Goal: Task Accomplishment & Management: Use online tool/utility

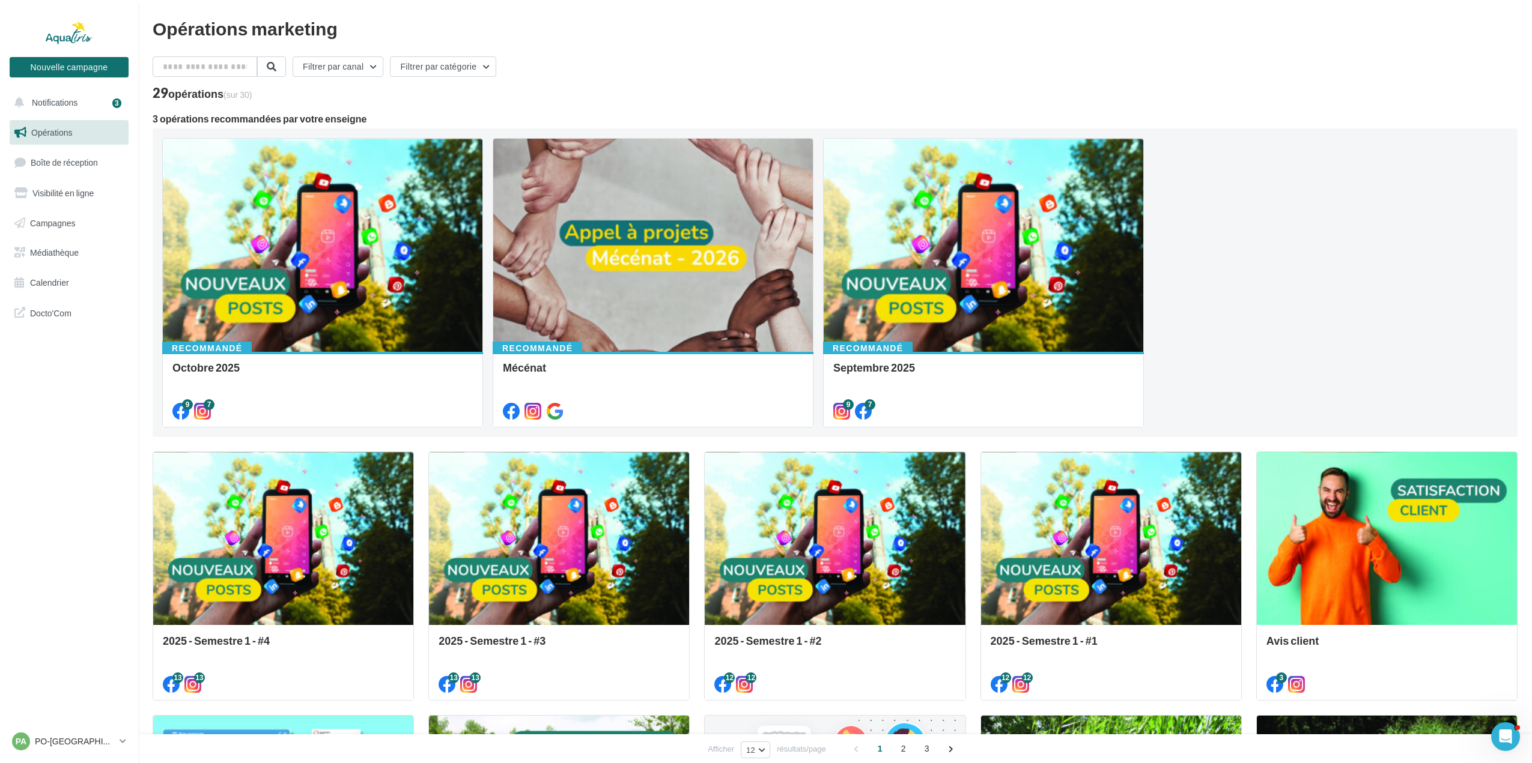
drag, startPoint x: 643, startPoint y: 62, endPoint x: 507, endPoint y: 63, distance: 135.7
click at [643, 62] on div "Filtrer par canal Filtrer par catégorie" at bounding box center [835, 68] width 1365 height 25
click at [289, 309] on div at bounding box center [323, 246] width 320 height 214
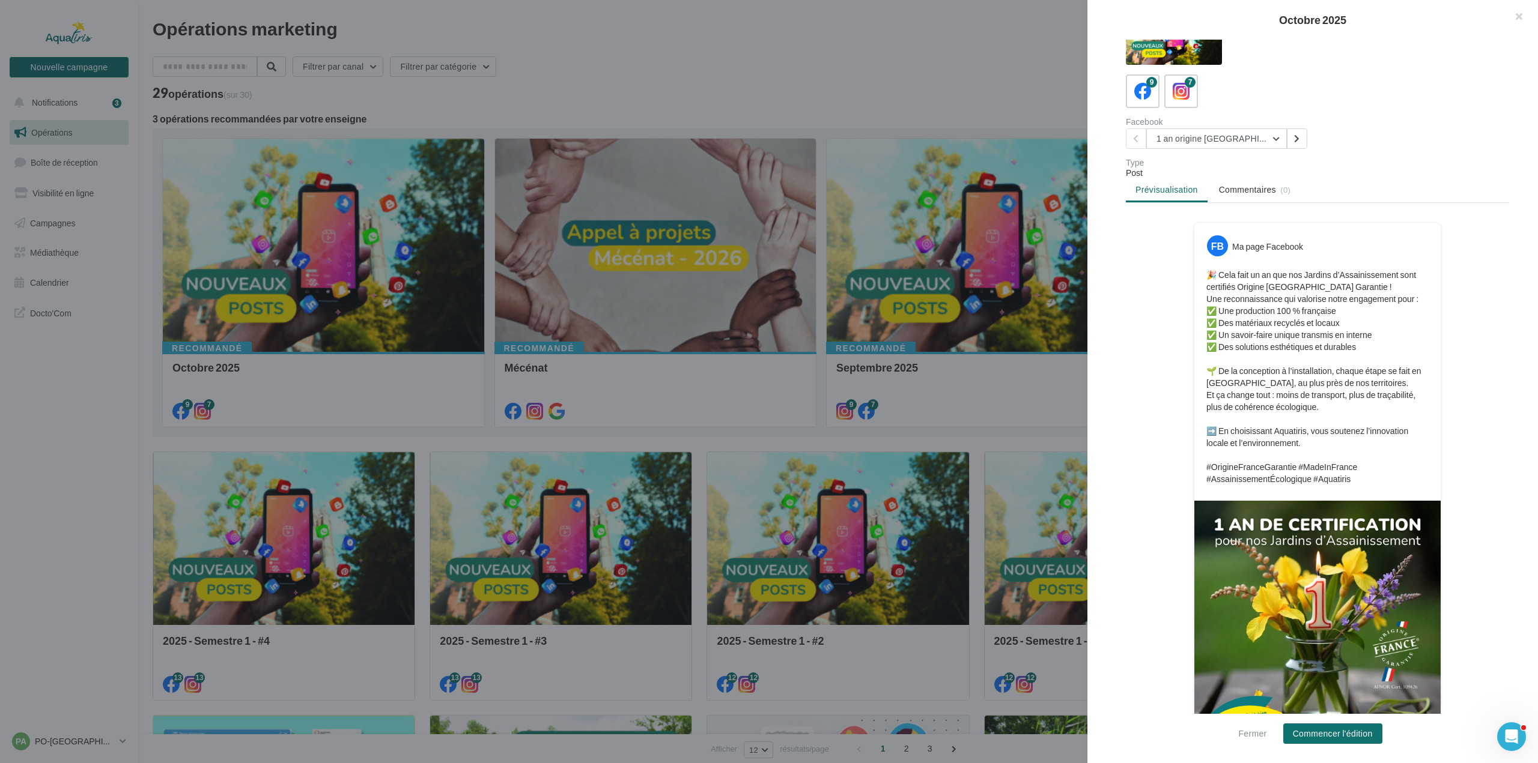
scroll to position [76, 0]
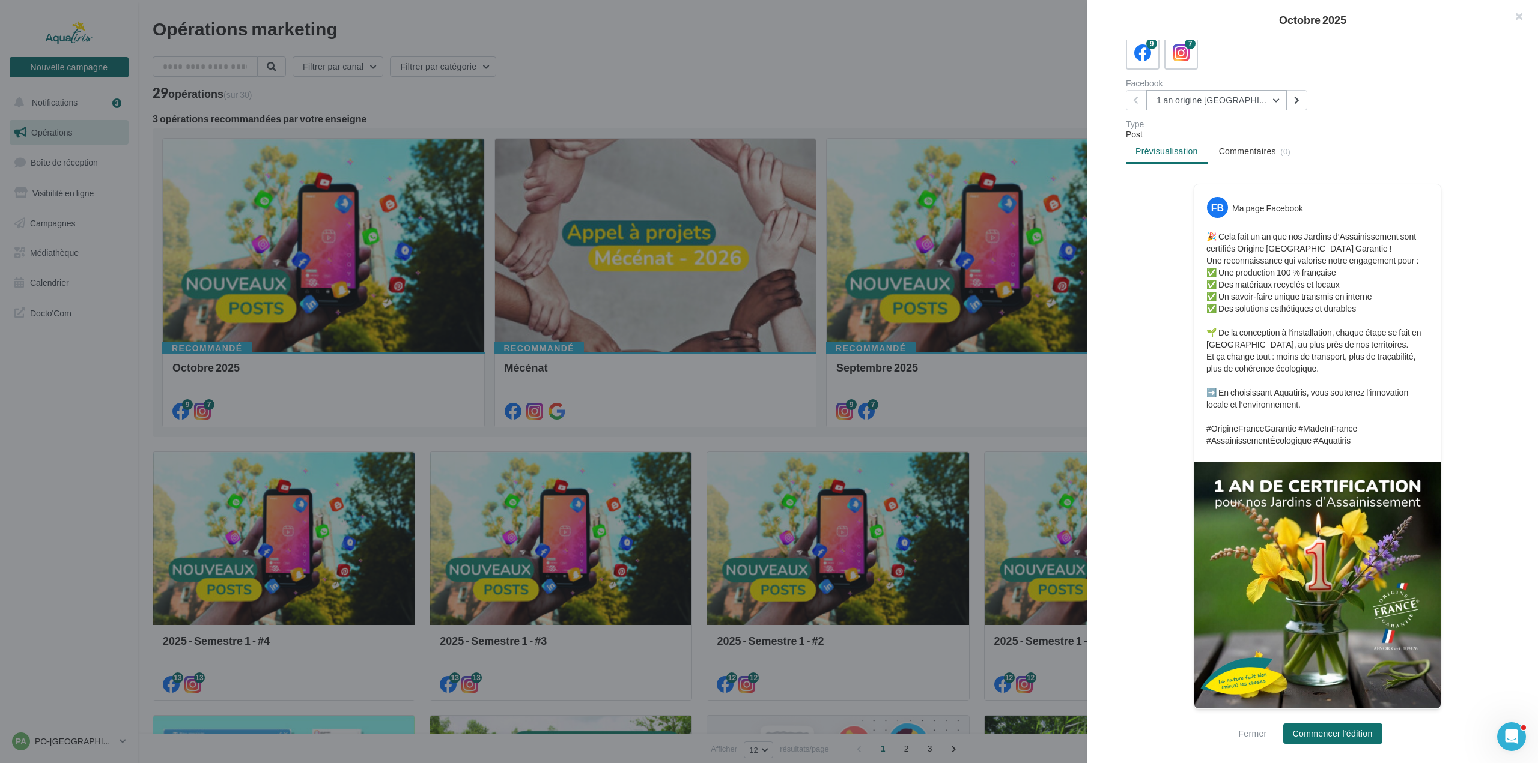
click at [1253, 98] on button "1 an origine France" at bounding box center [1216, 100] width 141 height 20
click at [1242, 154] on button "Solution fiable" at bounding box center [1236, 162] width 180 height 31
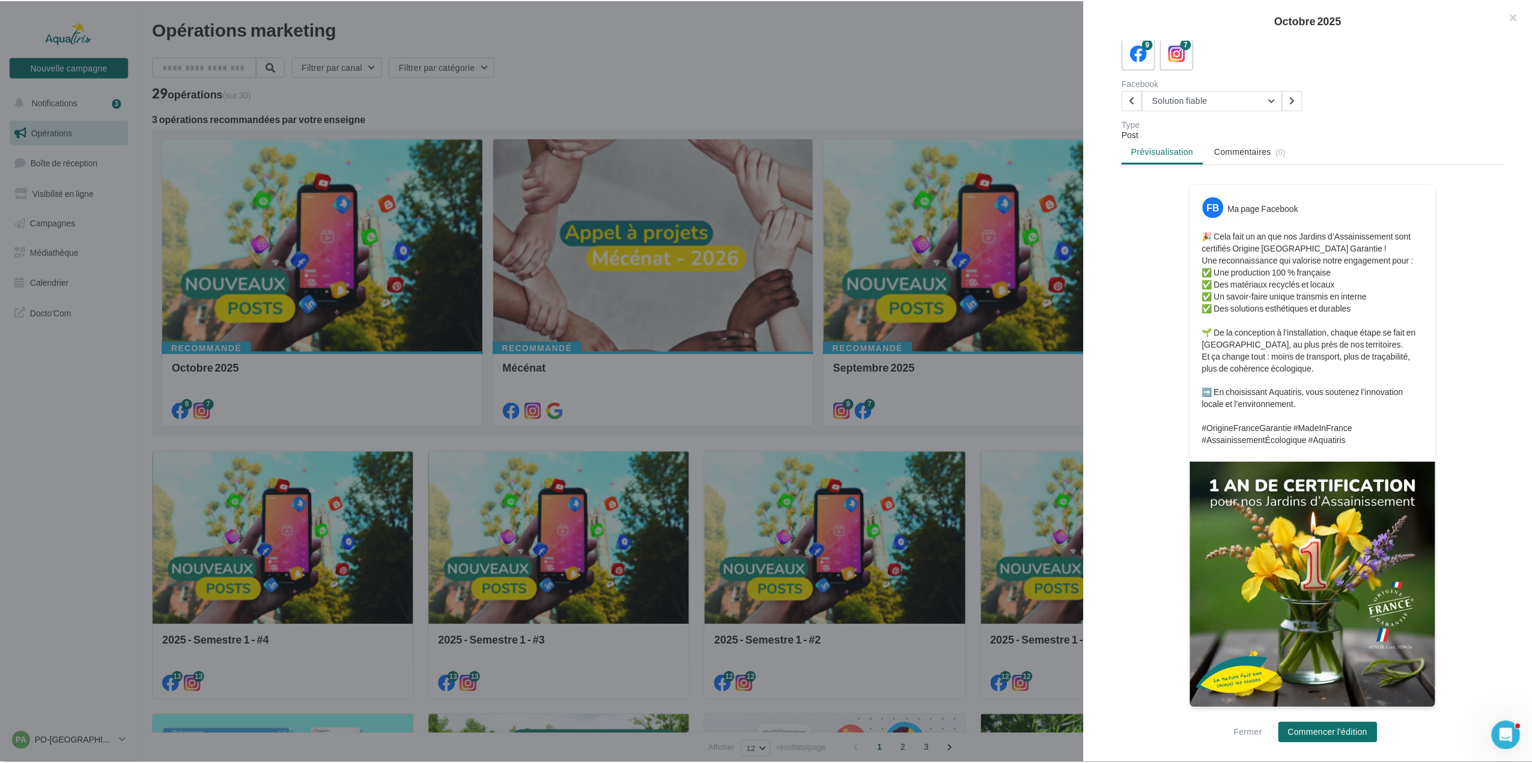
scroll to position [0, 0]
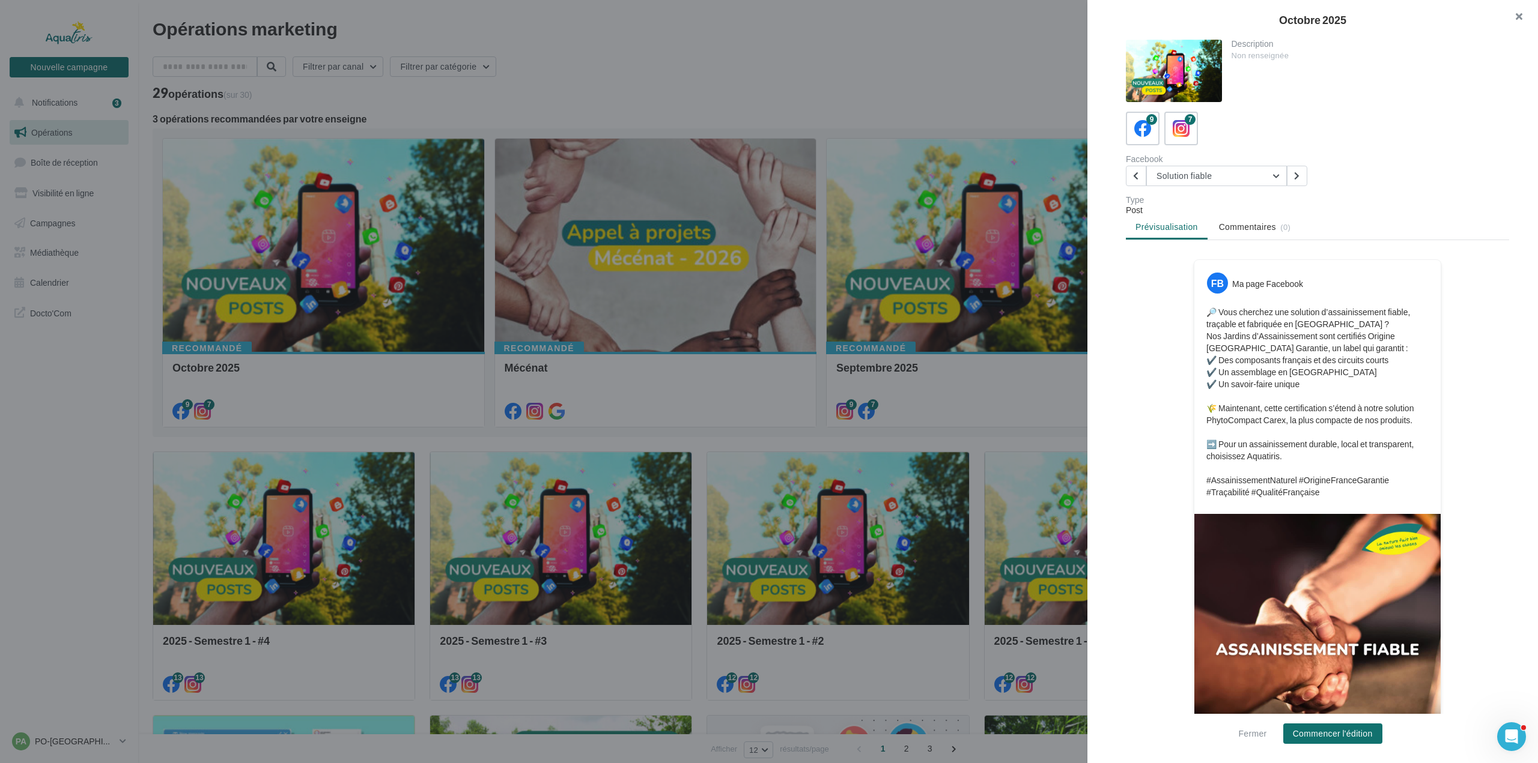
click at [1514, 13] on button "button" at bounding box center [1514, 18] width 48 height 36
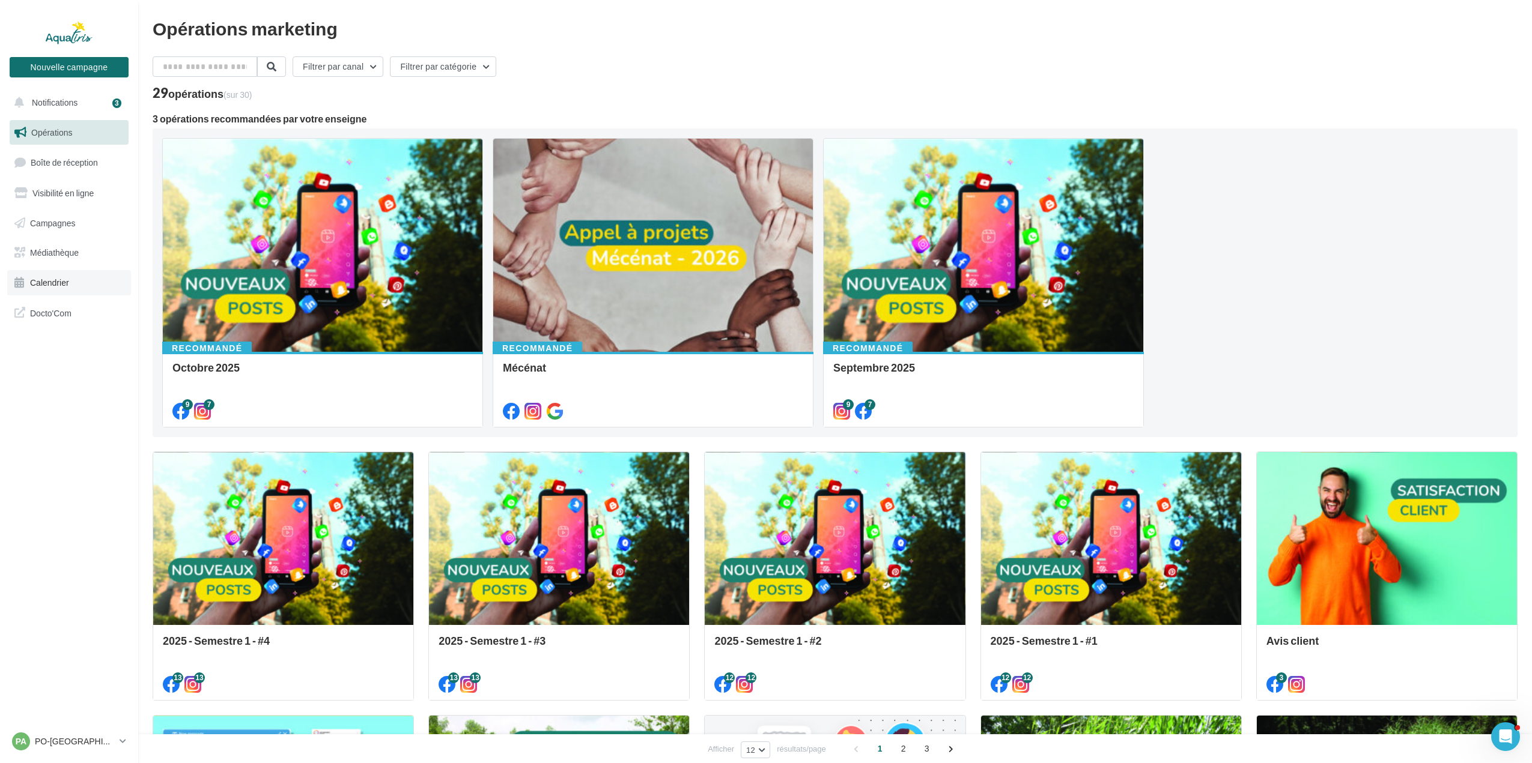
drag, startPoint x: 87, startPoint y: 292, endPoint x: 68, endPoint y: 283, distance: 20.7
click at [86, 291] on link "Calendrier" at bounding box center [69, 282] width 124 height 25
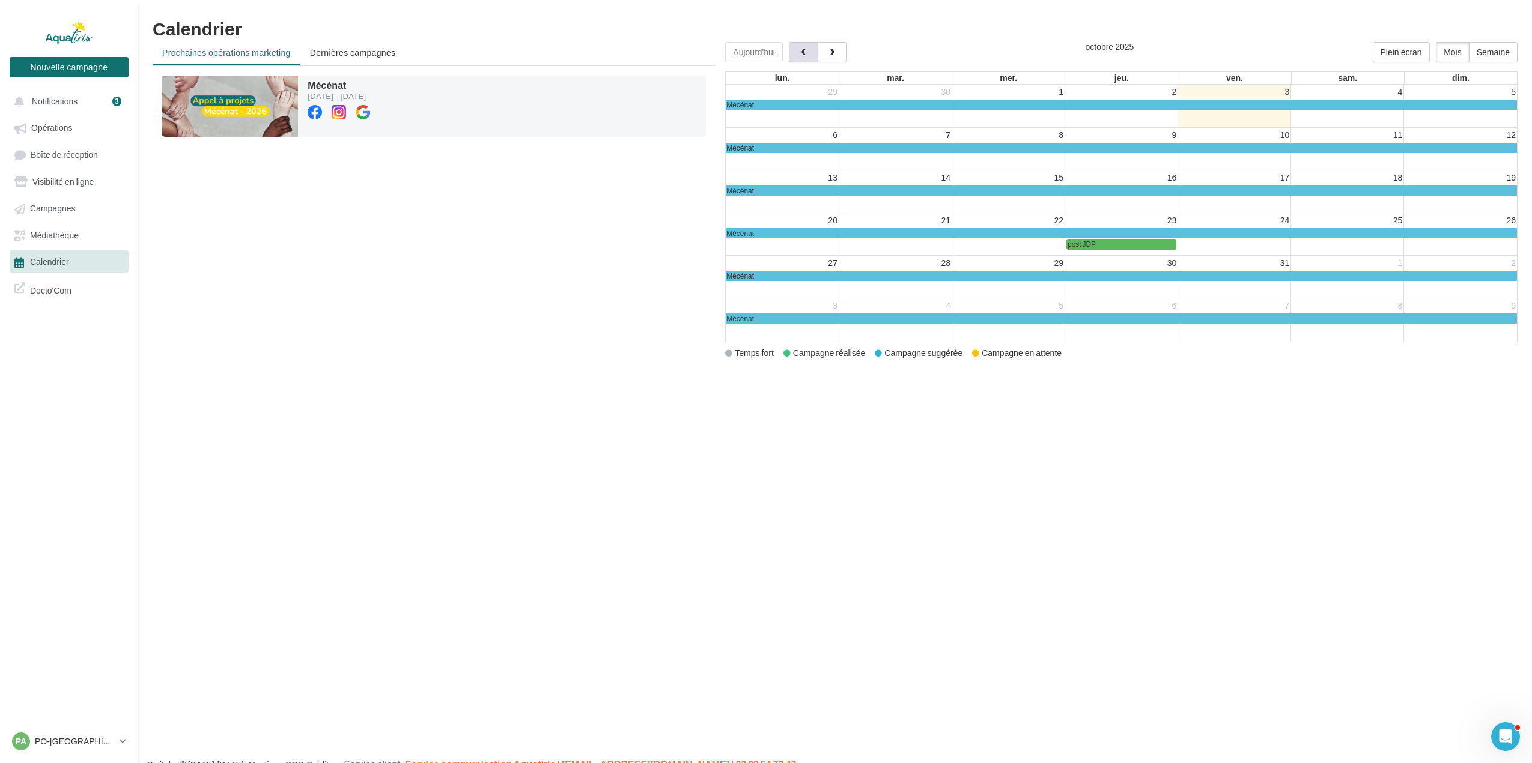
click at [798, 61] on button "button" at bounding box center [803, 52] width 29 height 20
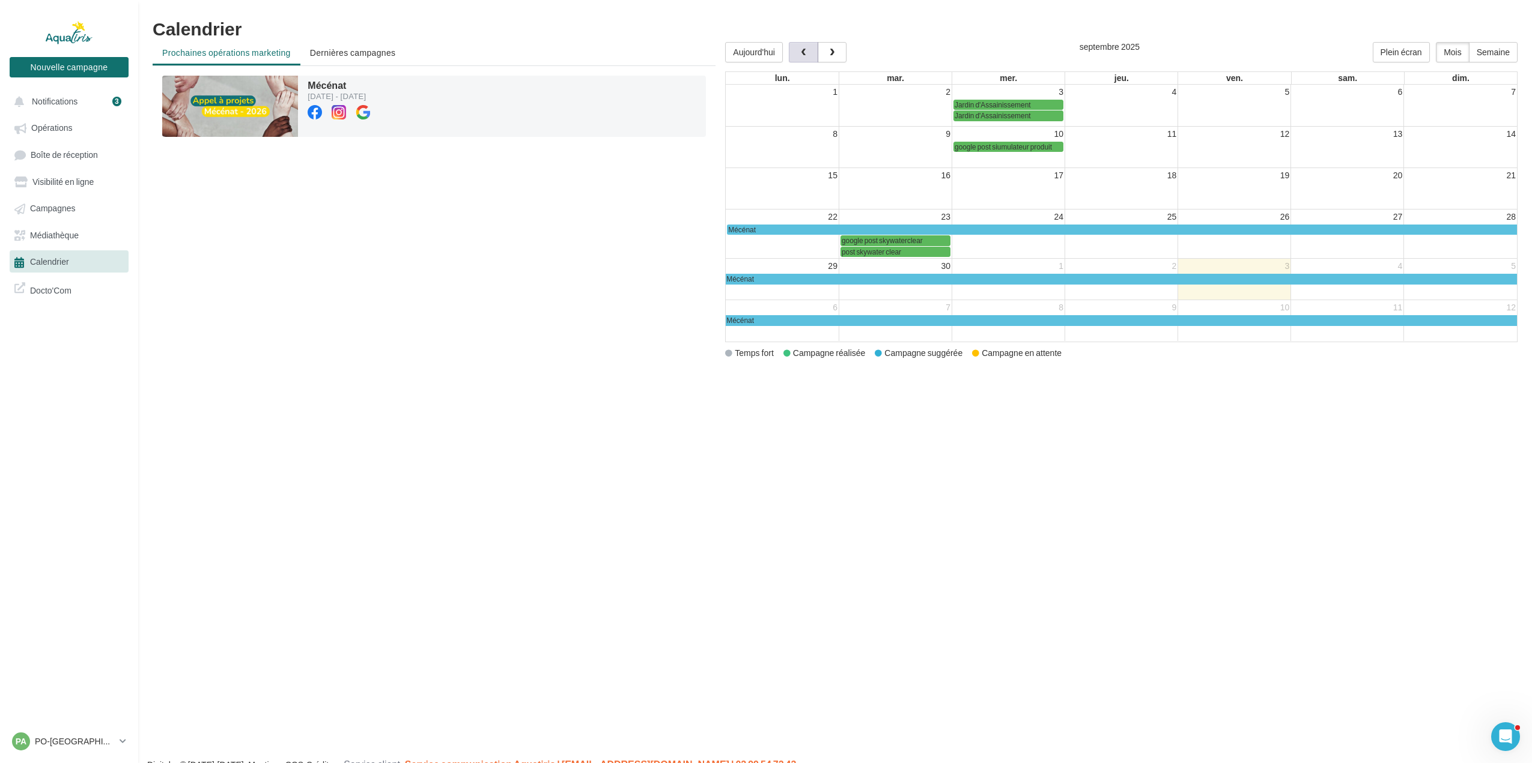
click at [798, 55] on button "button" at bounding box center [803, 52] width 29 height 20
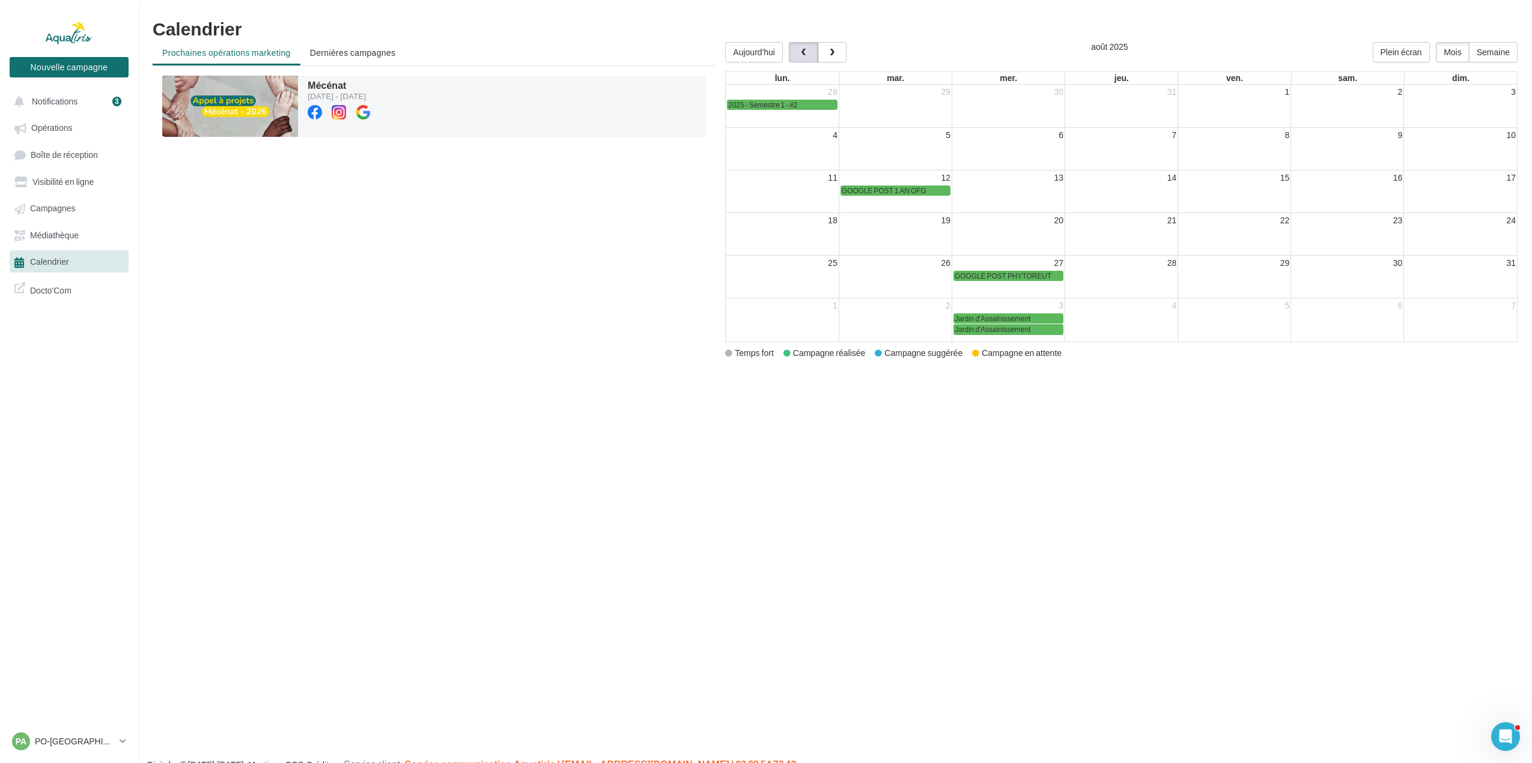
click at [798, 55] on button "button" at bounding box center [803, 52] width 29 height 20
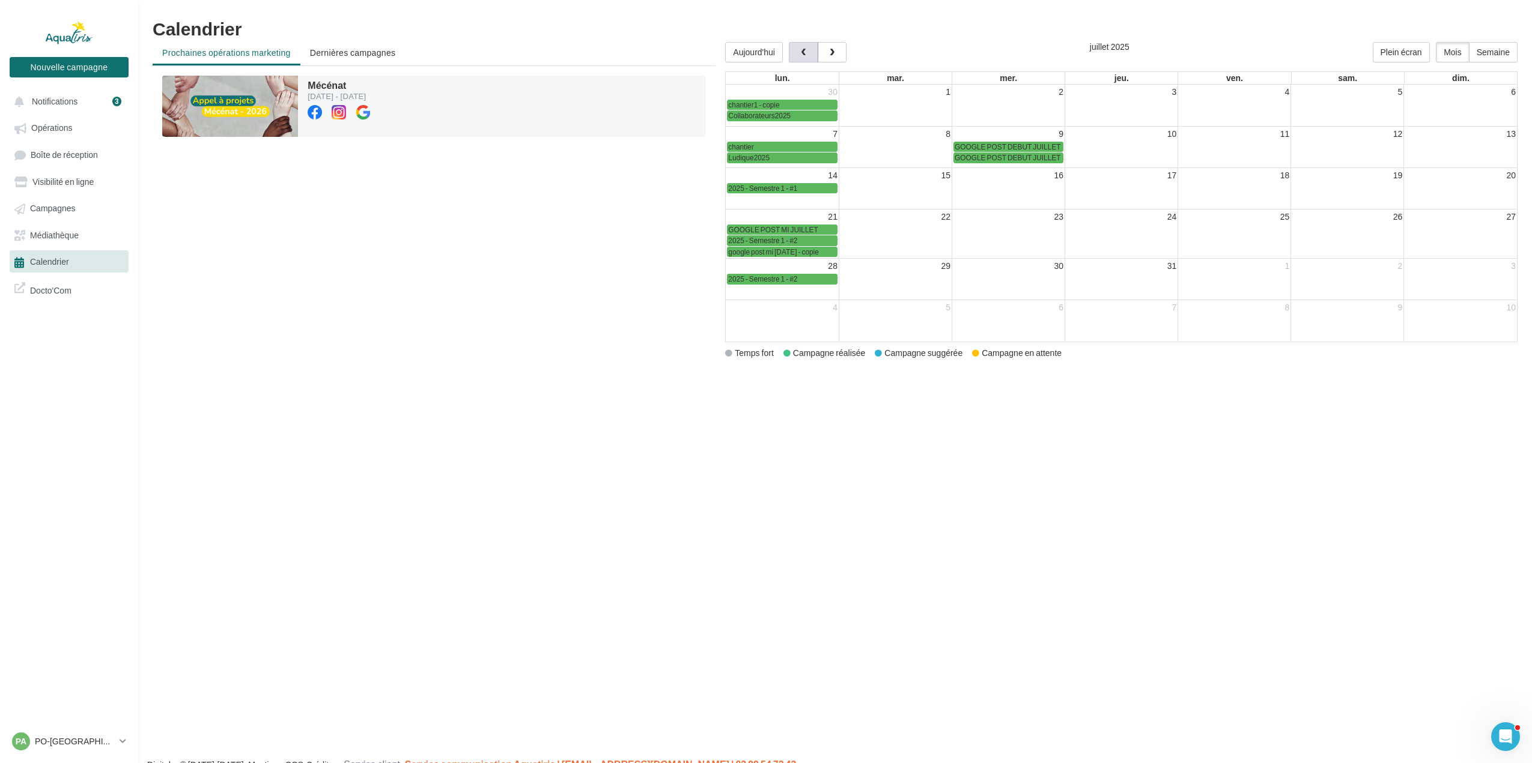
click at [798, 55] on button "button" at bounding box center [803, 52] width 29 height 20
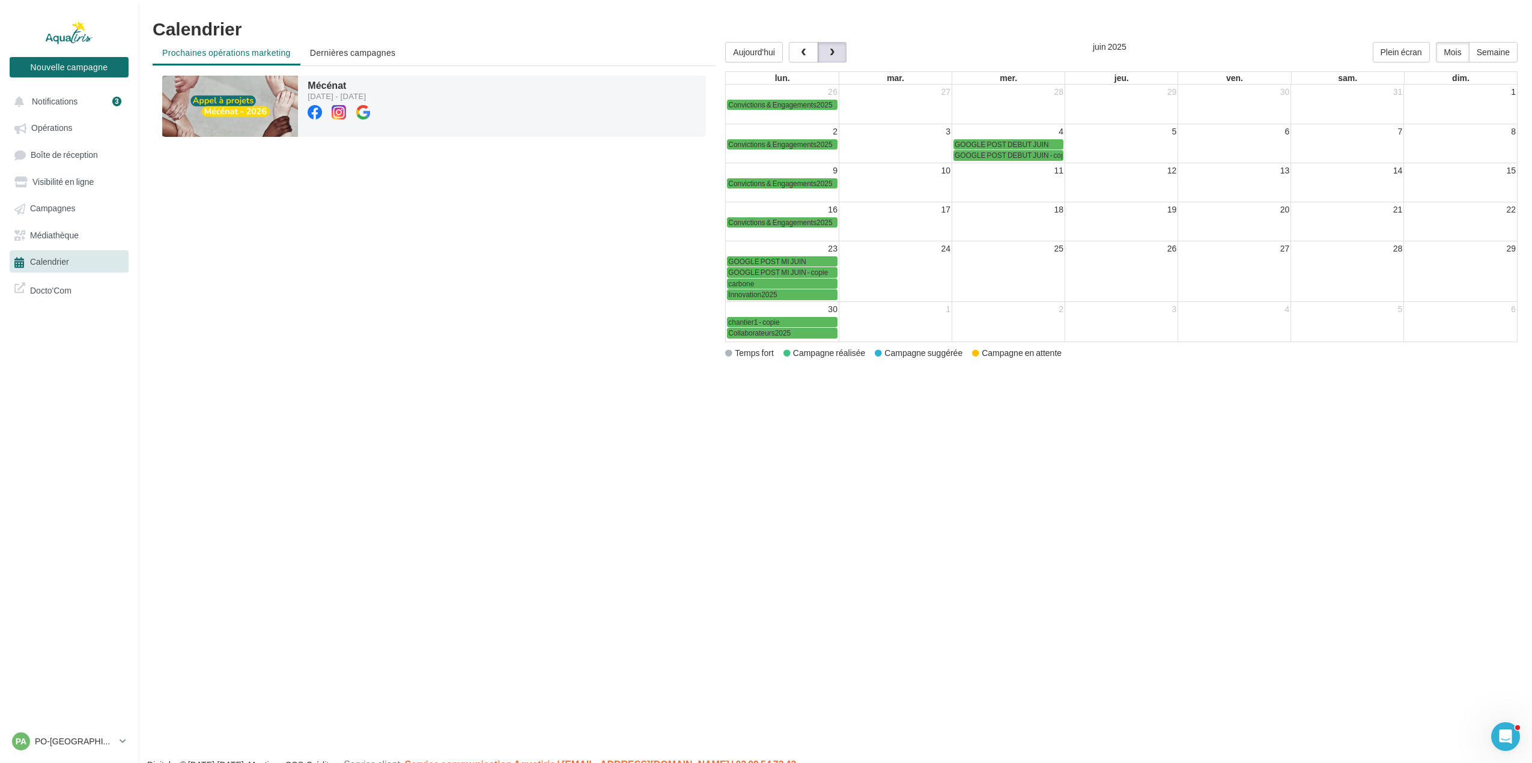
click at [820, 52] on button "button" at bounding box center [831, 52] width 29 height 20
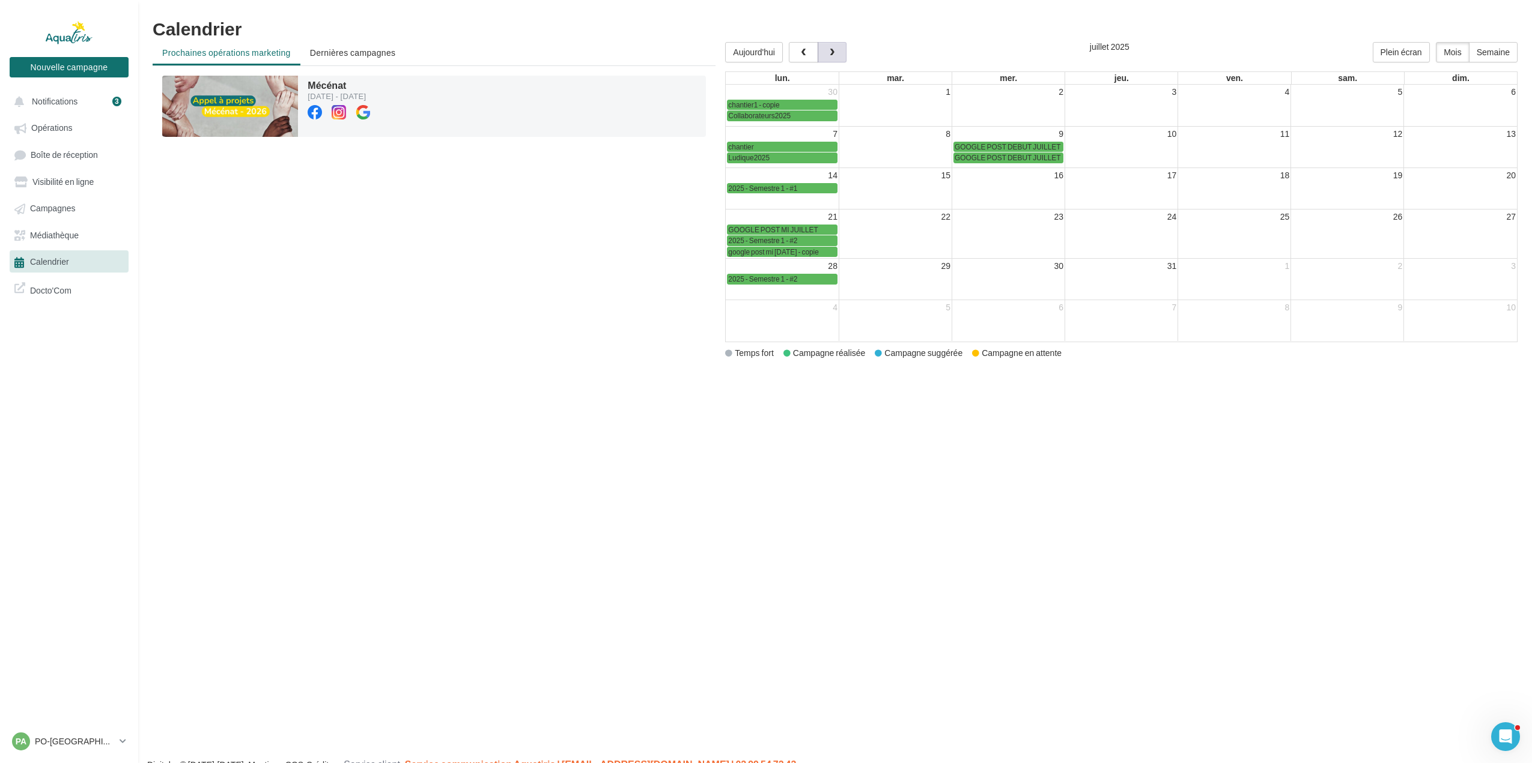
click at [831, 53] on span "button" at bounding box center [832, 53] width 10 height 8
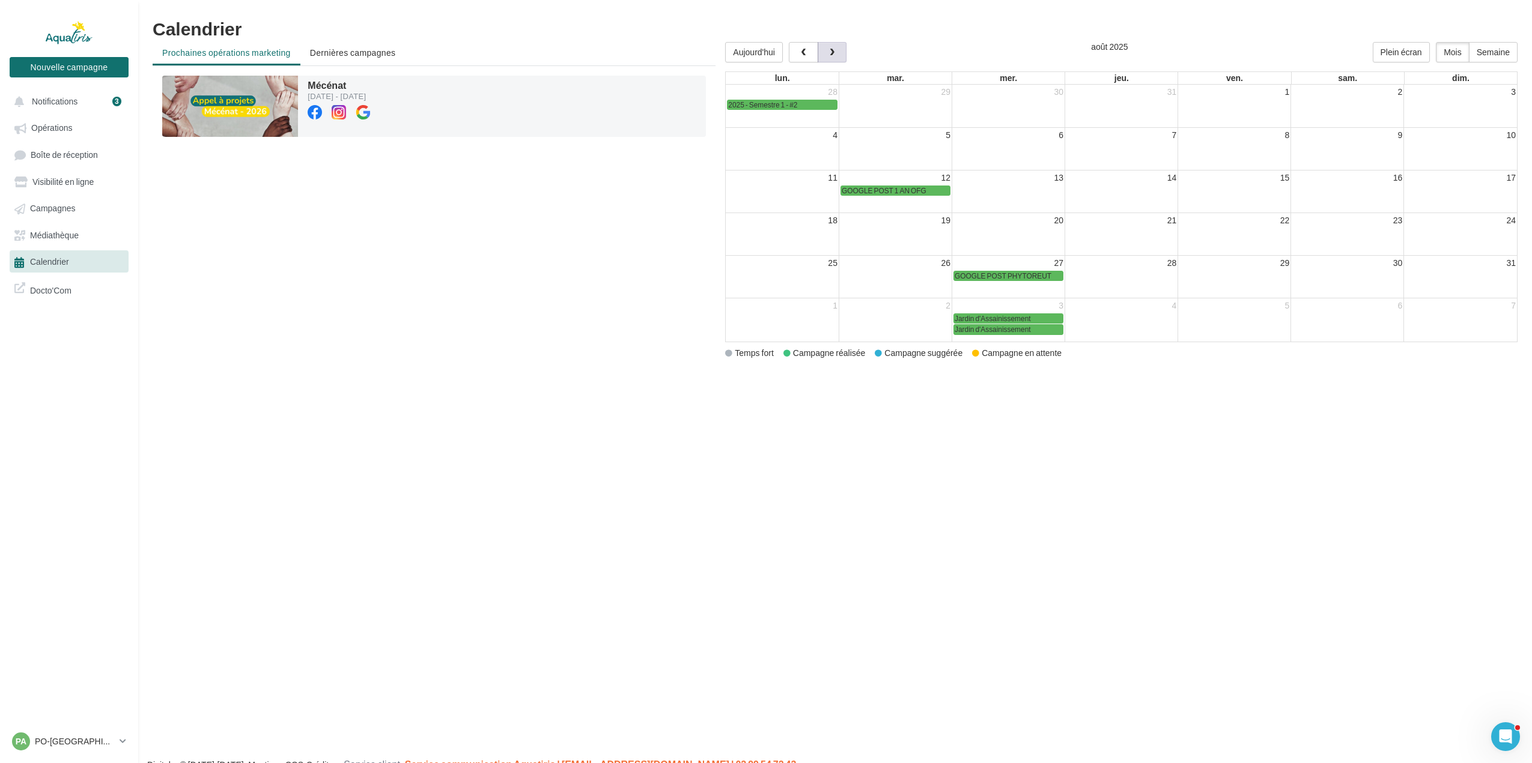
click at [831, 53] on span "button" at bounding box center [832, 53] width 10 height 8
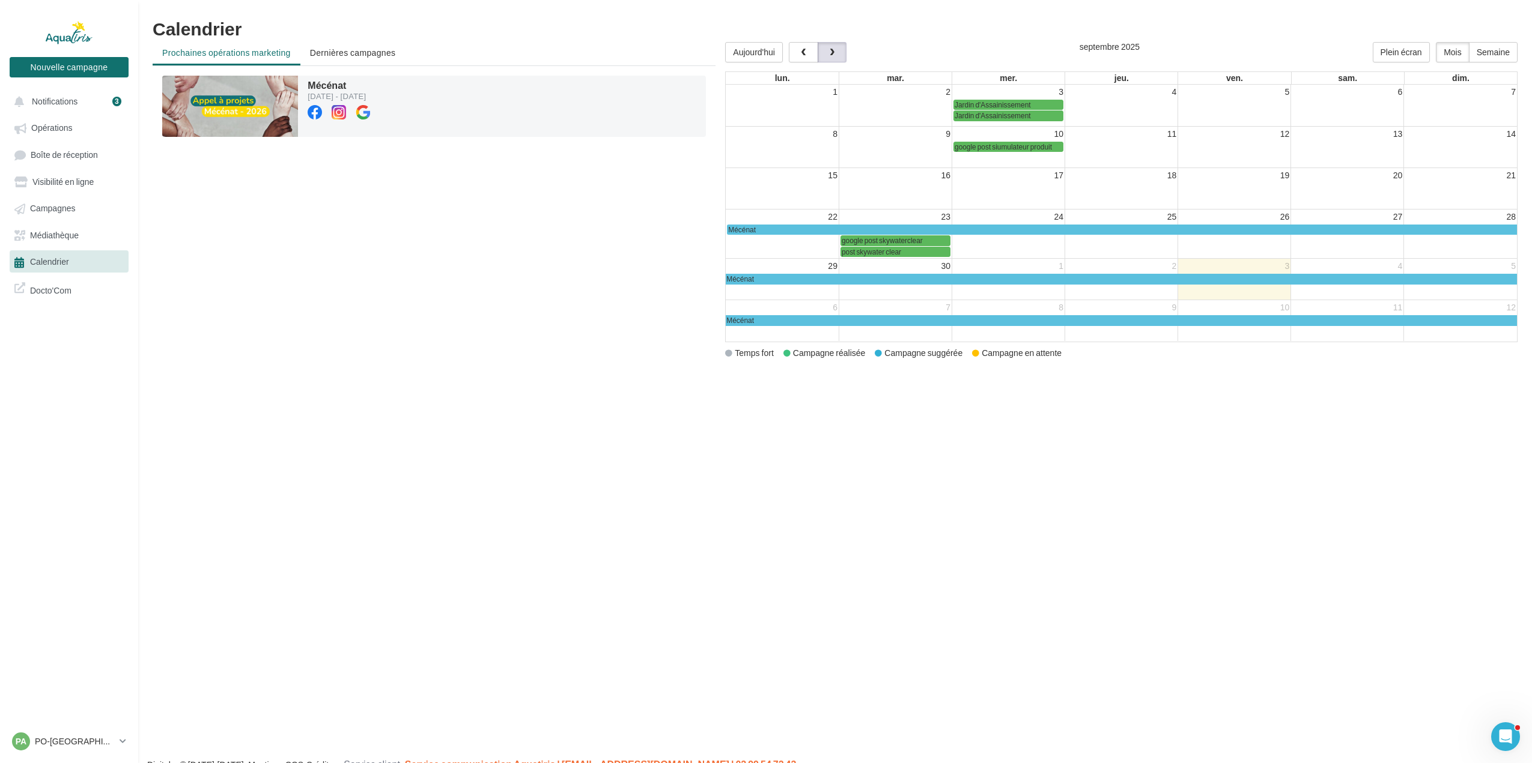
click at [831, 53] on span "button" at bounding box center [832, 53] width 10 height 8
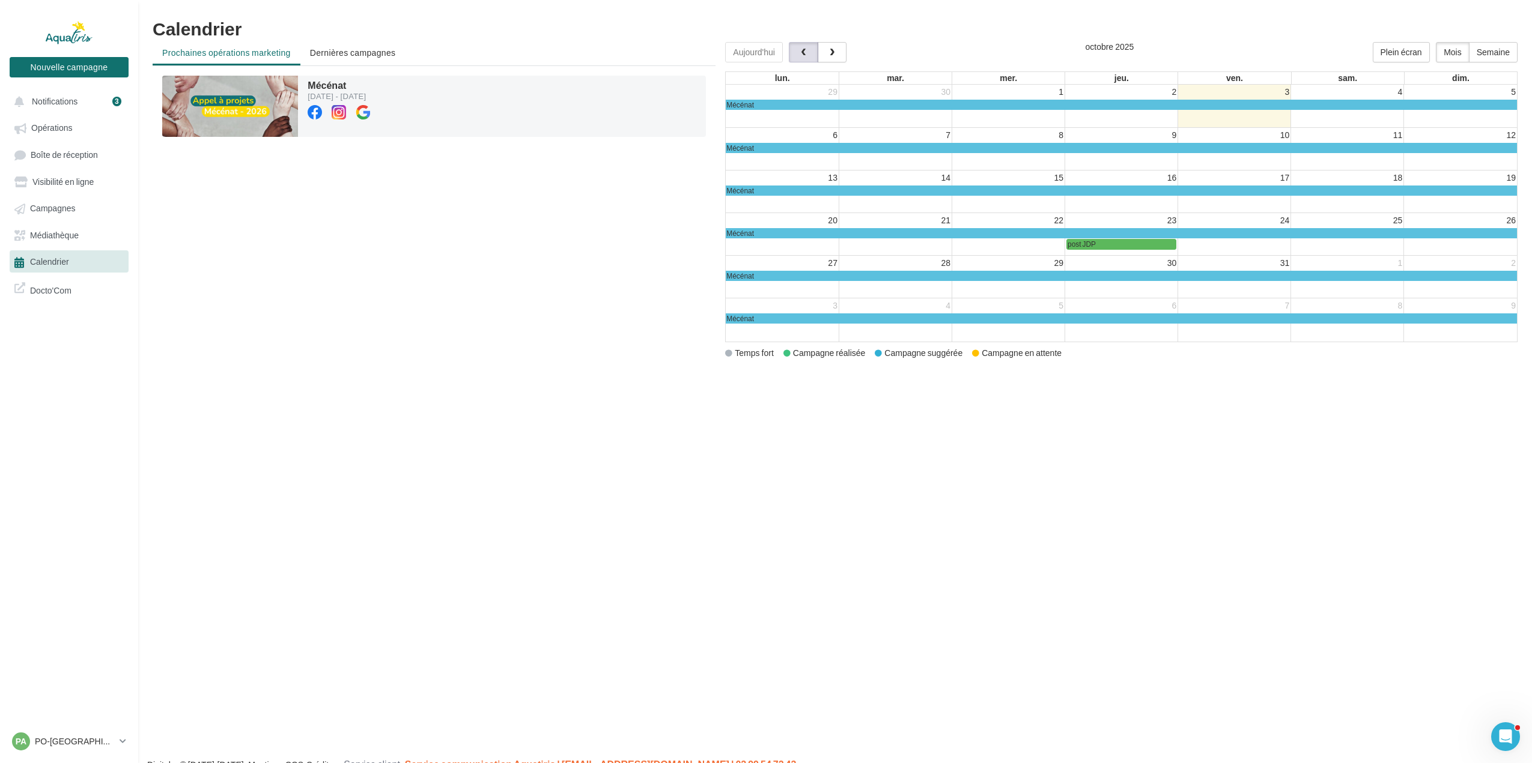
click at [808, 62] on button "button" at bounding box center [803, 52] width 29 height 20
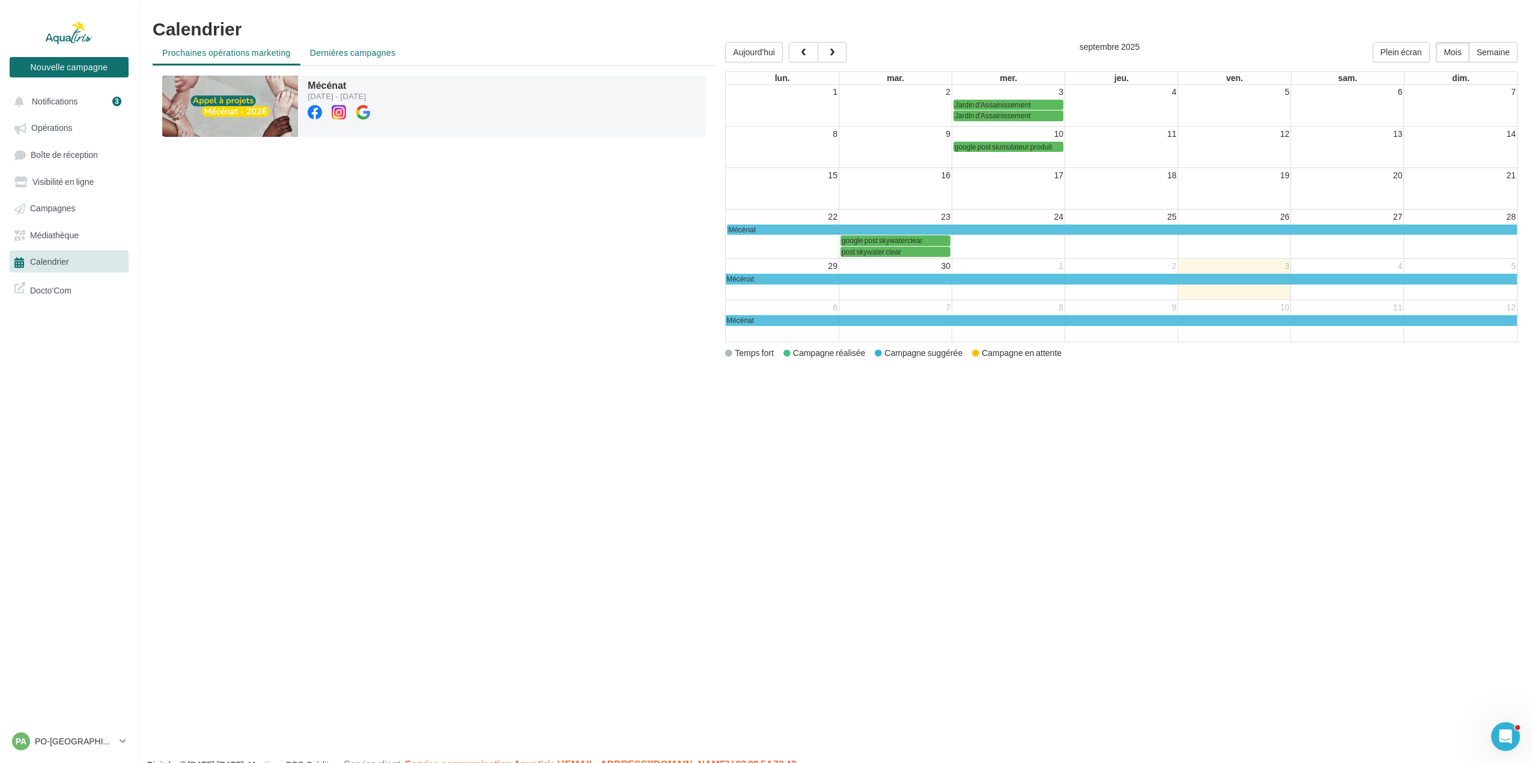
click at [374, 56] on span "Dernières campagnes" at bounding box center [353, 52] width 86 height 10
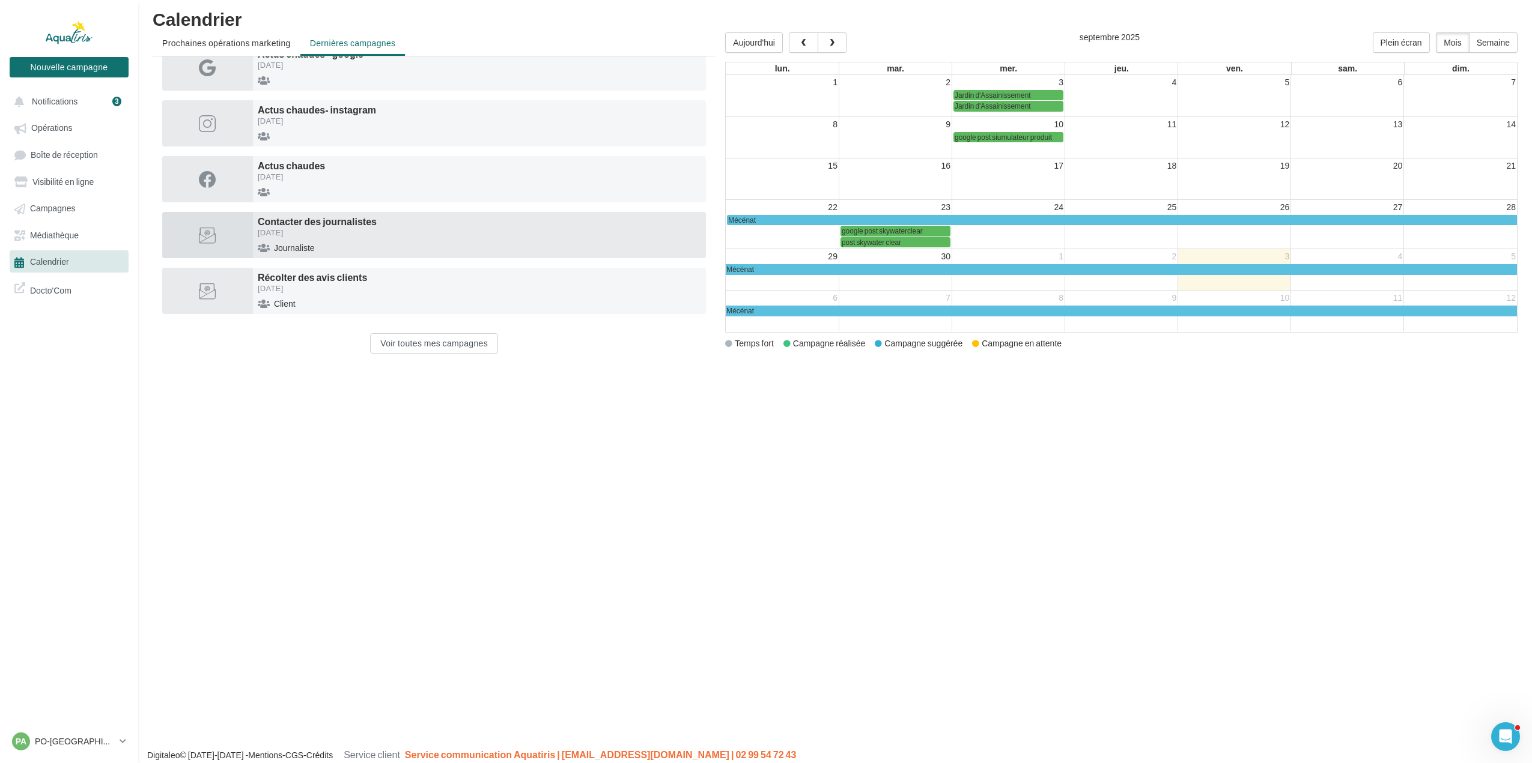
scroll to position [19, 0]
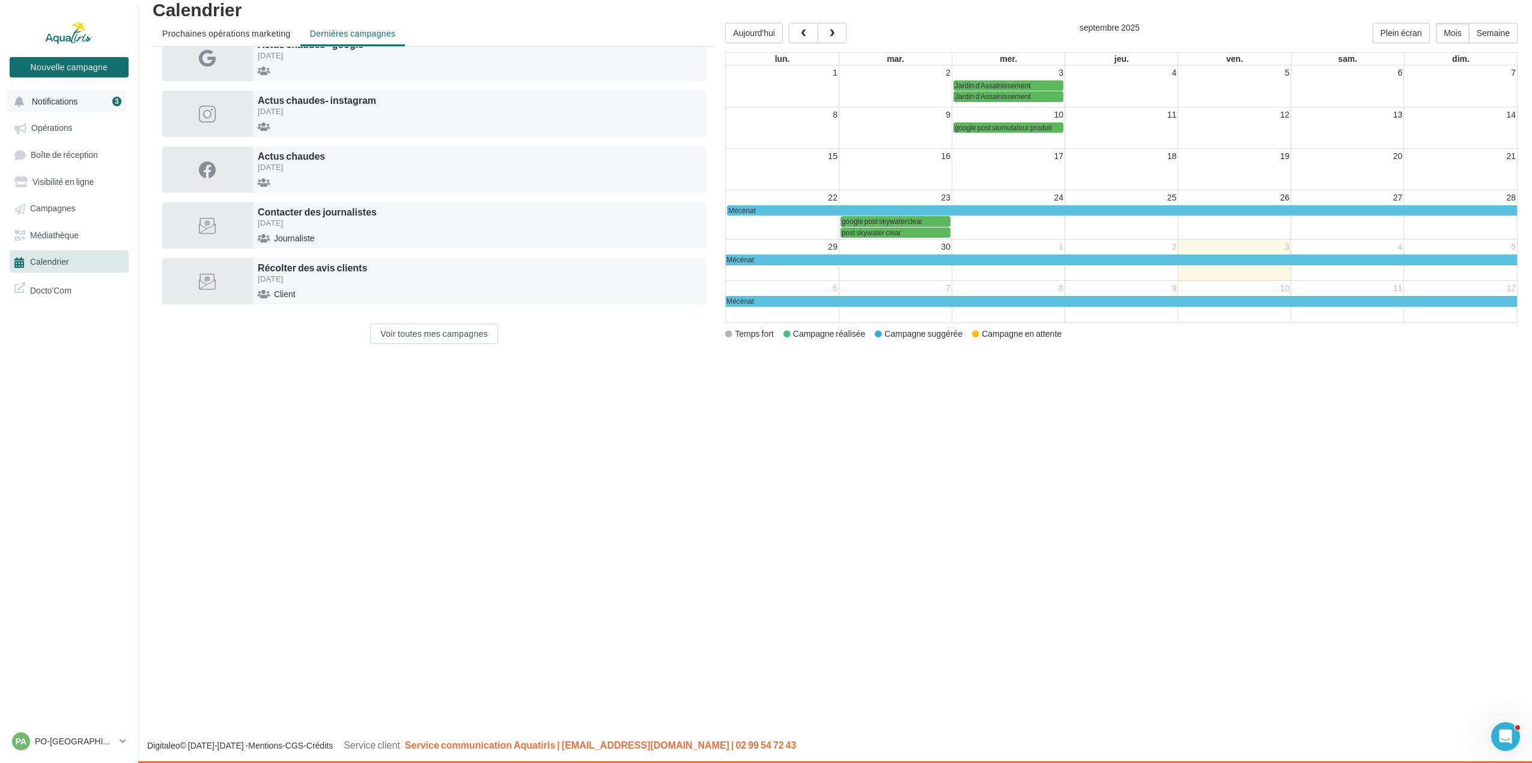
click at [71, 109] on button "Notifications 3" at bounding box center [66, 101] width 119 height 22
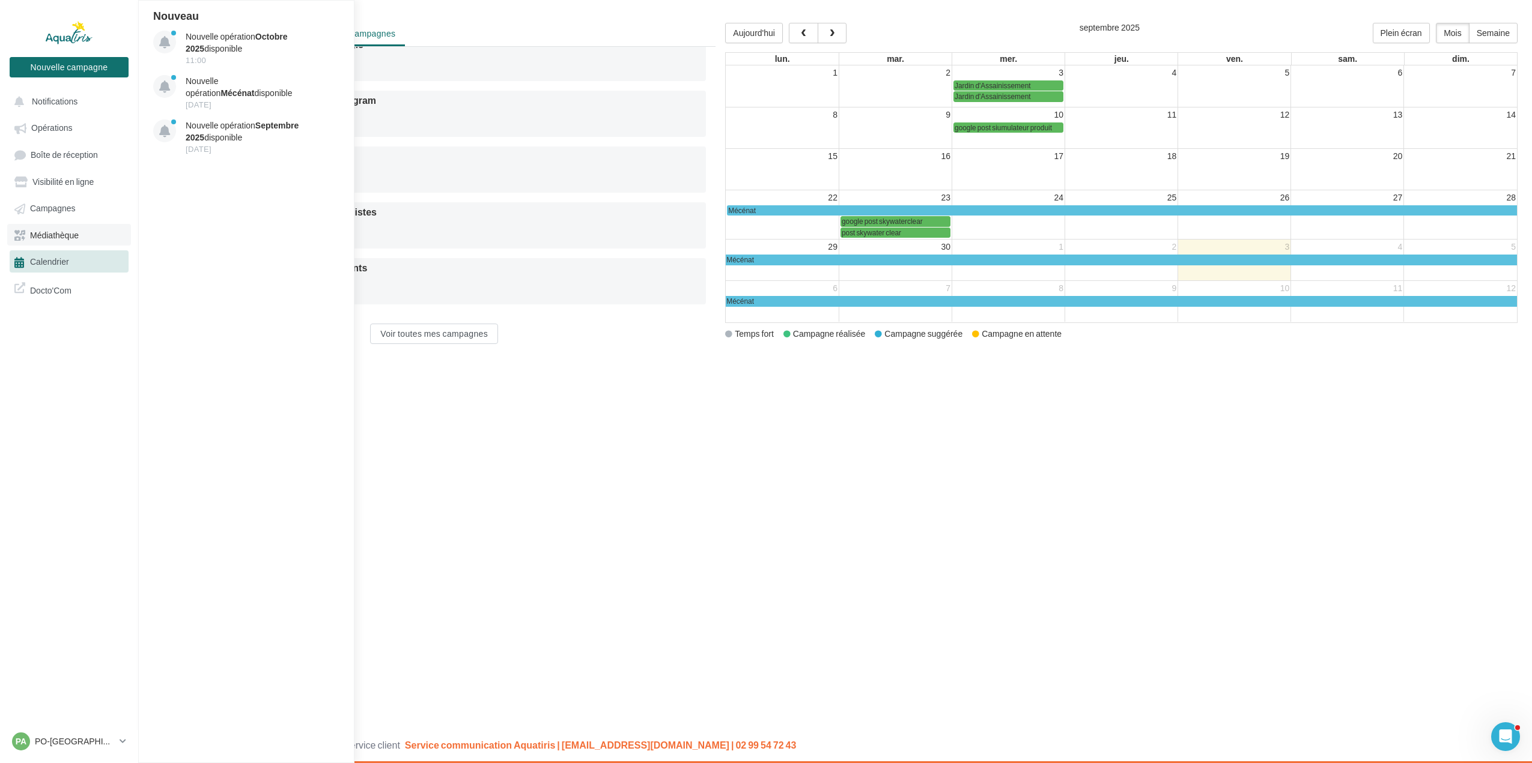
click at [59, 242] on link "Médiathèque" at bounding box center [69, 235] width 124 height 22
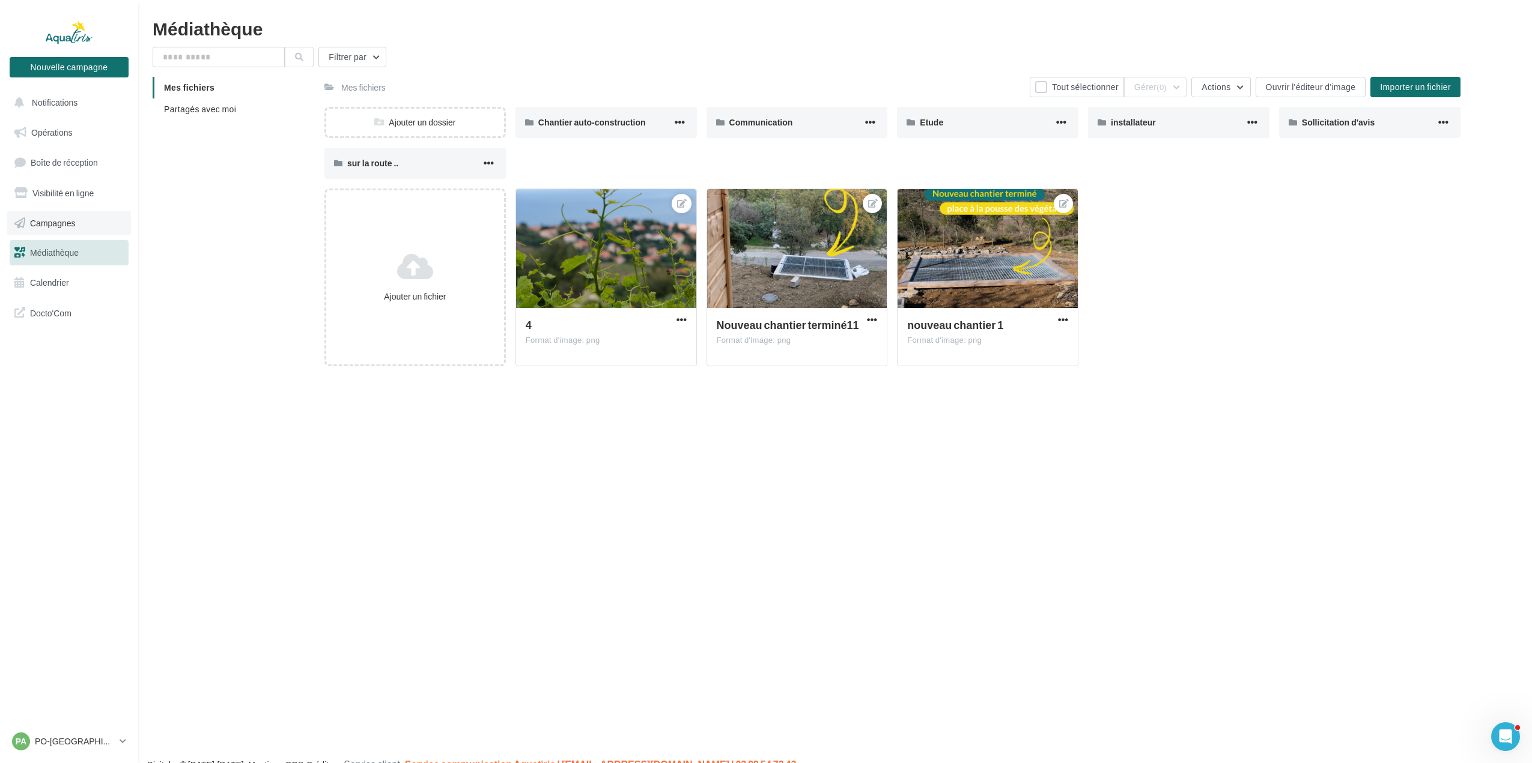
click at [58, 222] on span "Campagnes" at bounding box center [53, 222] width 46 height 10
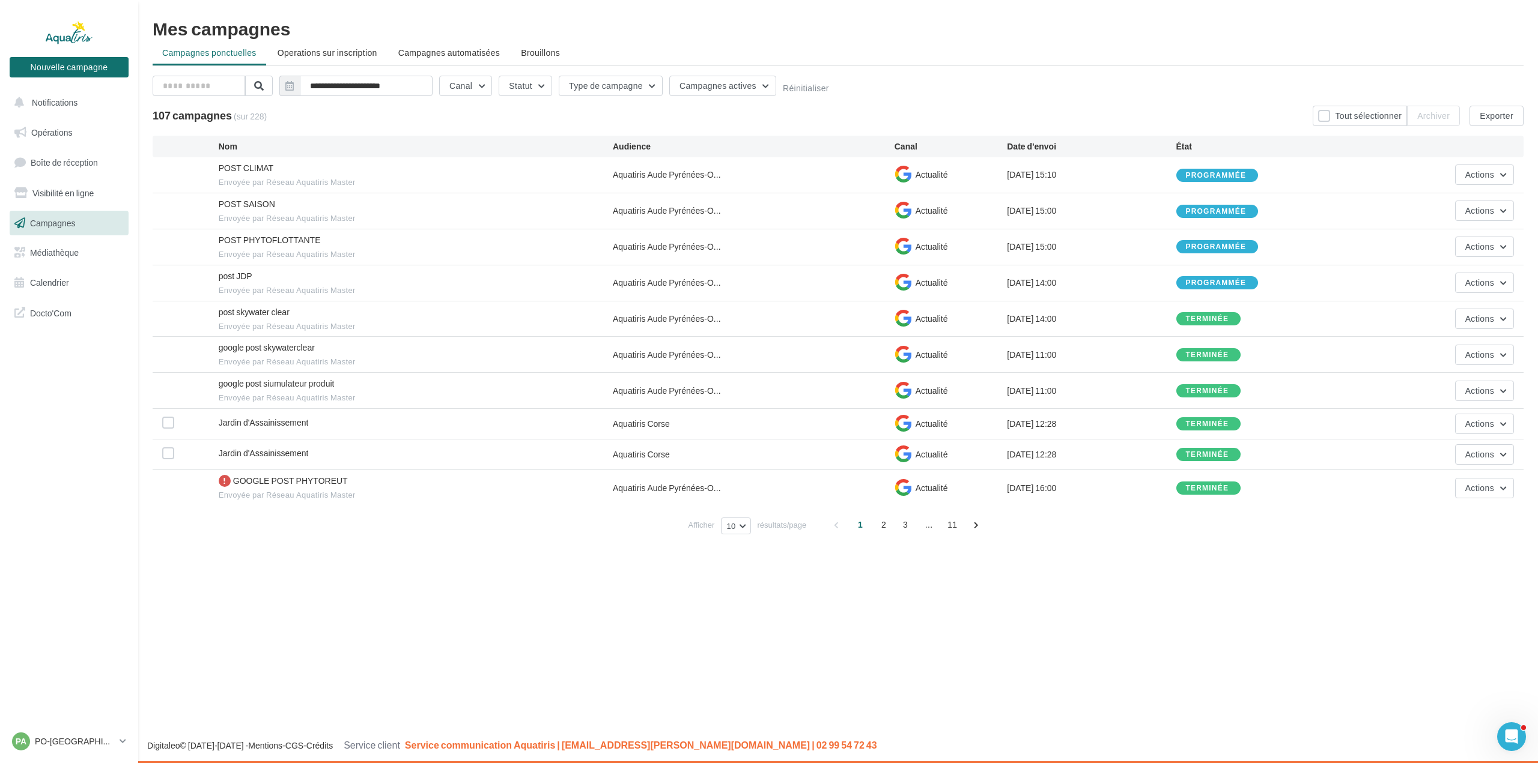
click at [343, 573] on div "Nouvelle campagne Nouvelle campagne Notifications Opérations Boîte de réception…" at bounding box center [769, 381] width 1538 height 763
click at [879, 529] on span "2" at bounding box center [883, 524] width 19 height 19
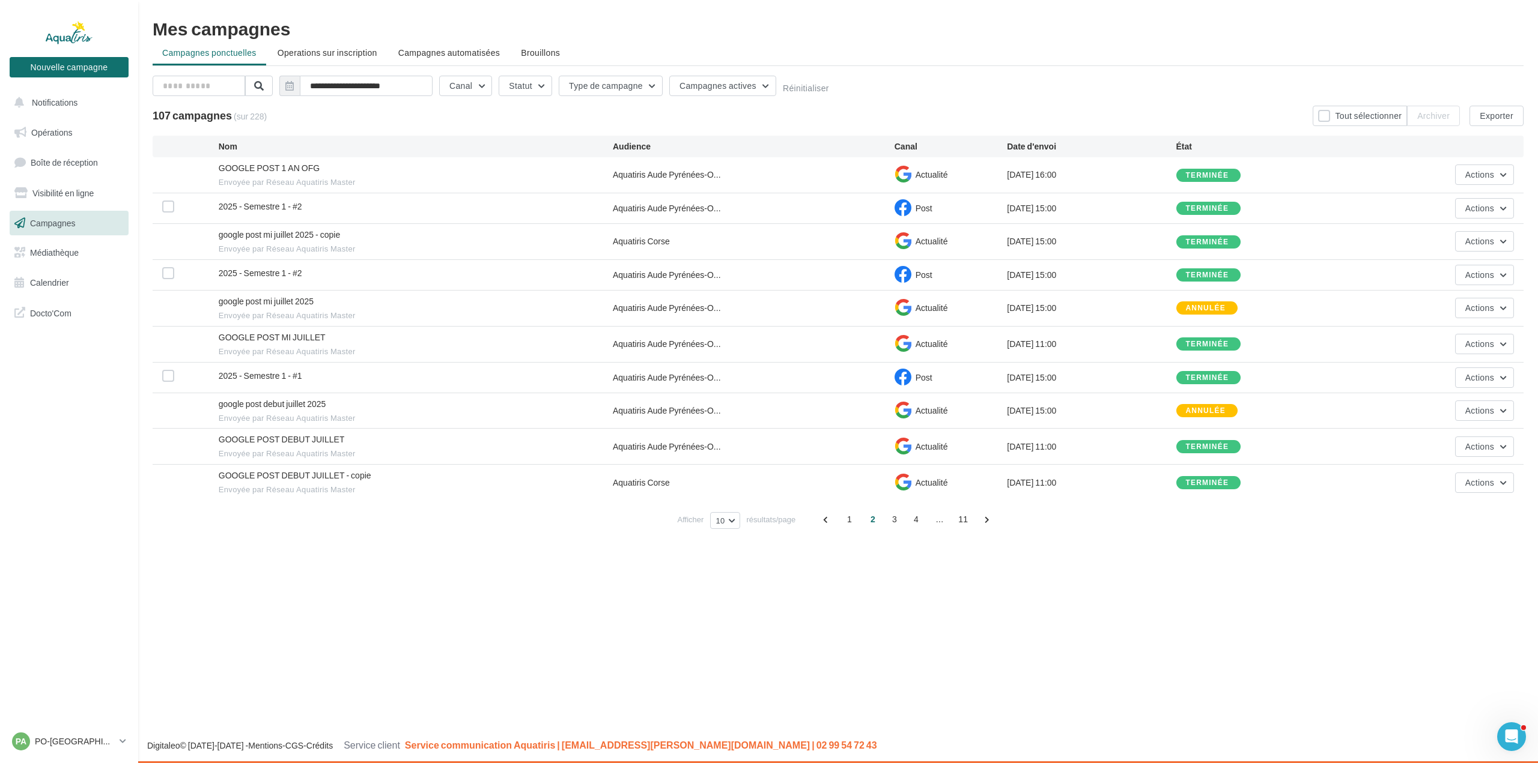
click at [174, 209] on div at bounding box center [190, 208] width 56 height 15
click at [154, 204] on div "2025 - Semestre 1 - #2 Aquatiris Aude Pyrénées-O... Post 28/07/2025 15:00 termi…" at bounding box center [838, 208] width 1371 height 30
click at [168, 208] on label at bounding box center [168, 207] width 12 height 12
click at [168, 208] on icon at bounding box center [168, 206] width 8 height 8
click at [80, 193] on span "Visibilité en ligne" at bounding box center [62, 193] width 61 height 10
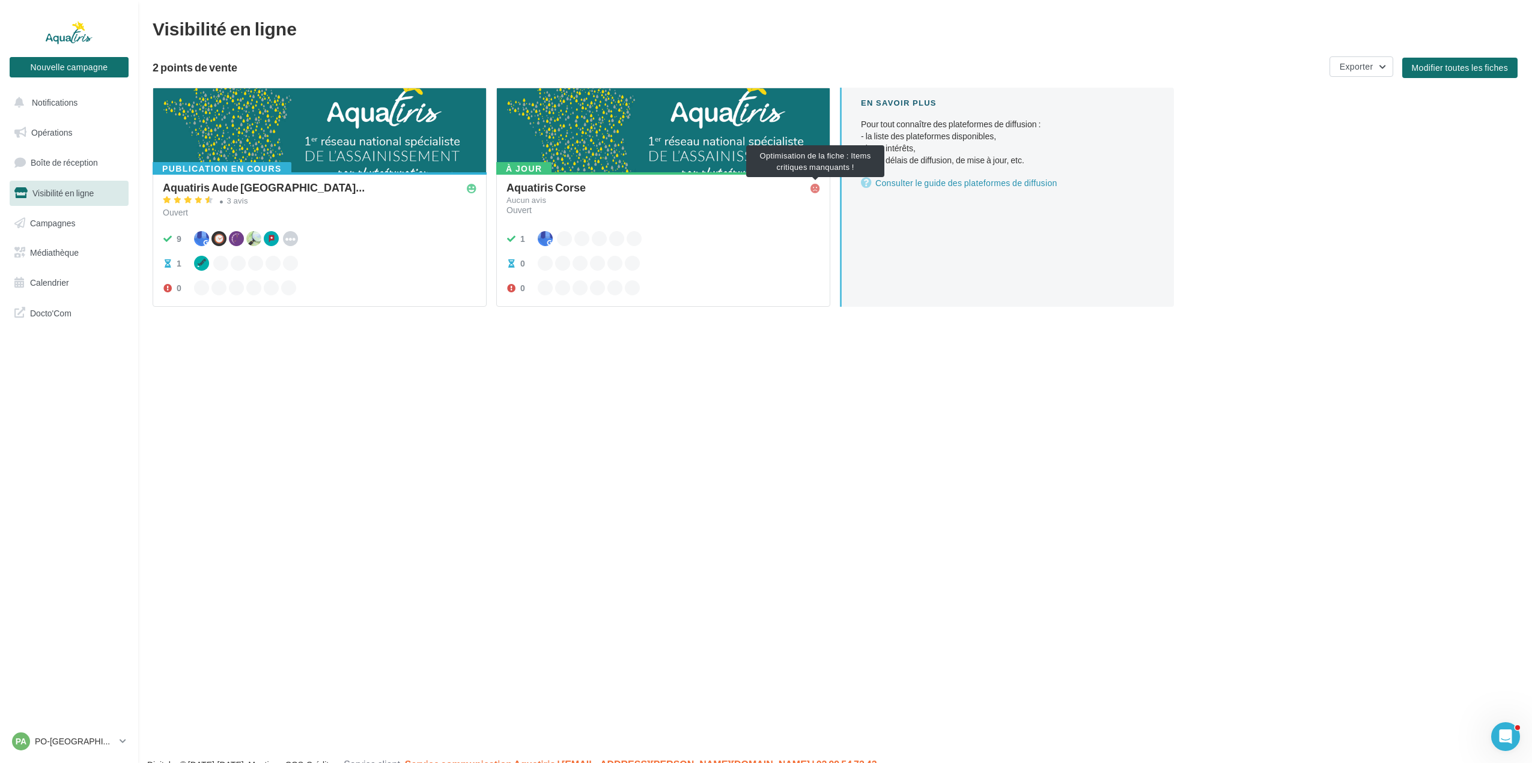
click at [816, 186] on icon at bounding box center [815, 189] width 10 height 10
